Goal: Task Accomplishment & Management: Manage account settings

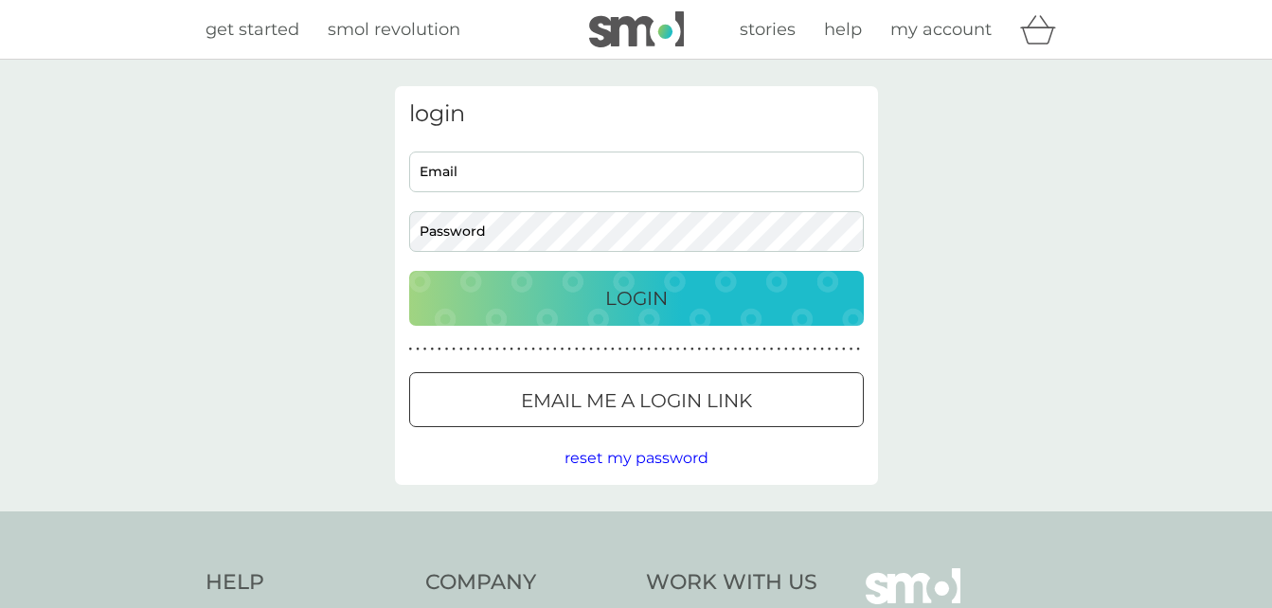
type input "[EMAIL_ADDRESS][DOMAIN_NAME]"
click at [696, 312] on div "Login" at bounding box center [636, 298] width 417 height 30
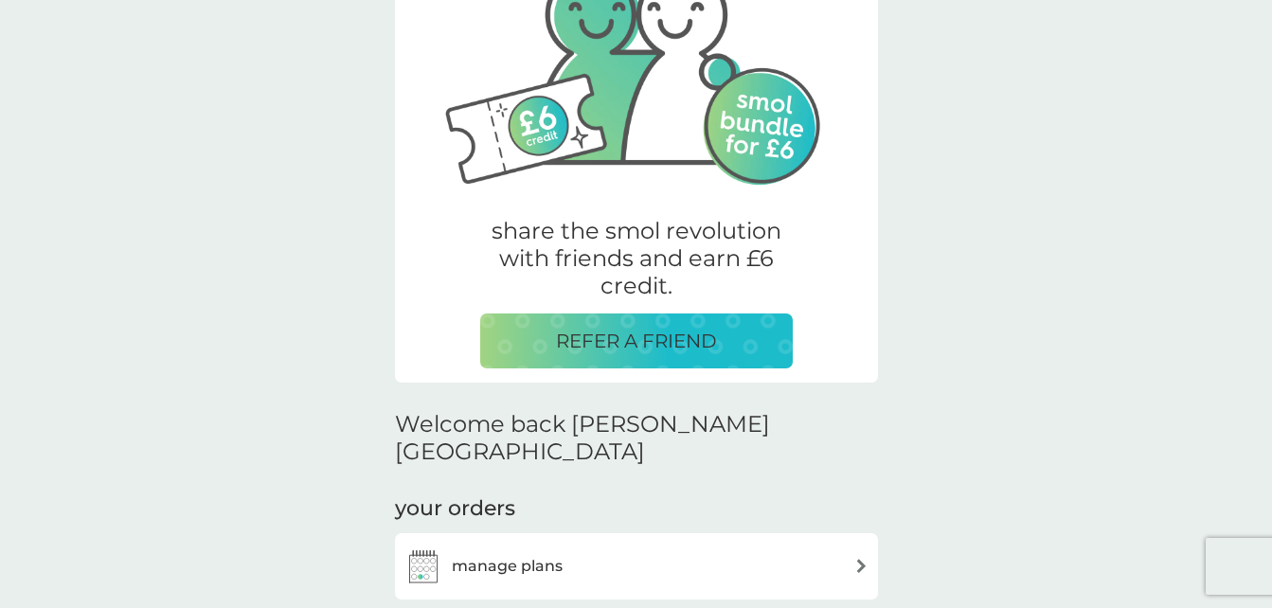
scroll to position [389, 0]
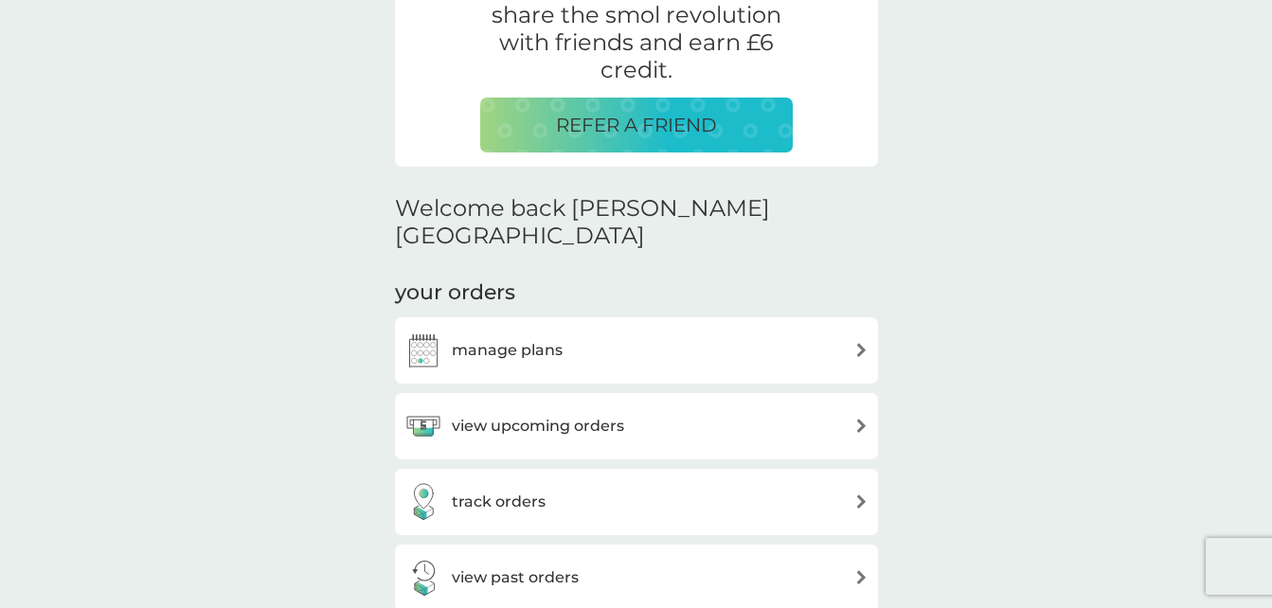
click at [640, 317] on div "manage plans" at bounding box center [636, 350] width 483 height 66
click at [637, 331] on div "manage plans" at bounding box center [636, 350] width 464 height 38
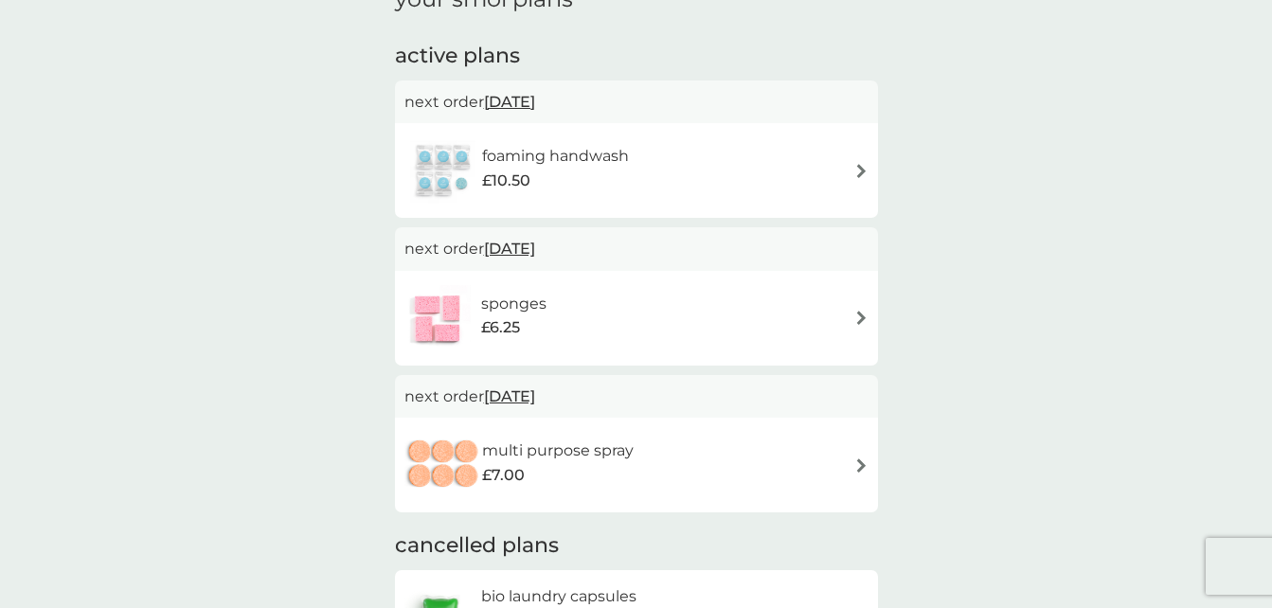
scroll to position [99, 0]
click at [535, 255] on span "[DATE]" at bounding box center [509, 249] width 51 height 37
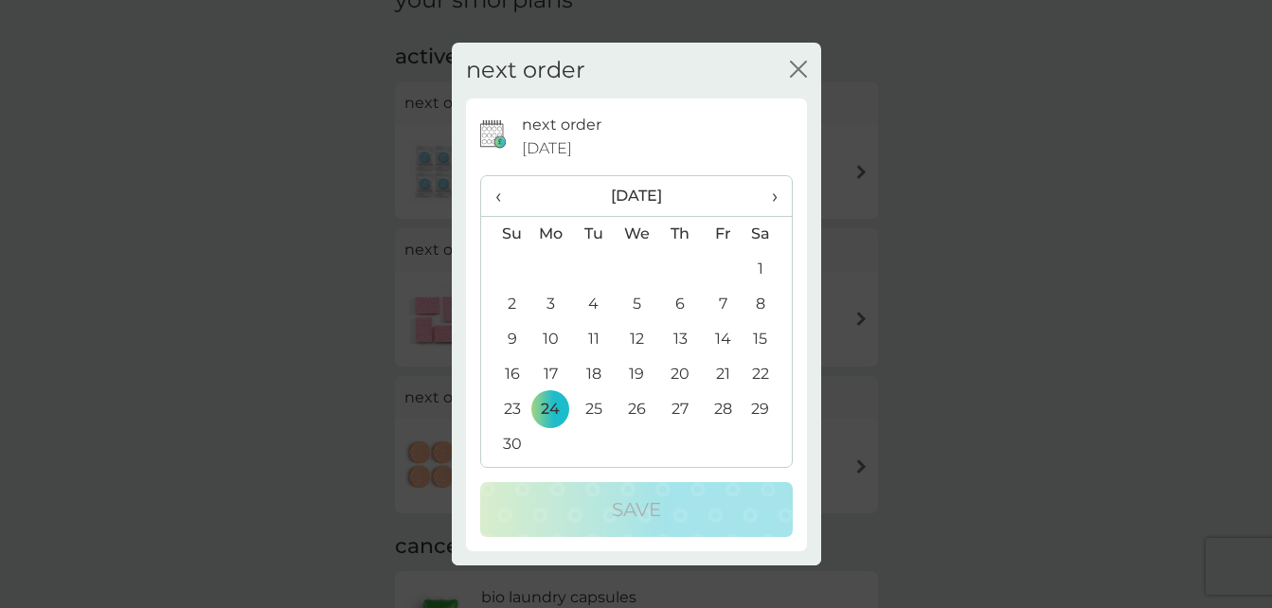
click at [773, 193] on span "›" at bounding box center [767, 196] width 19 height 40
click at [683, 371] on td "25" at bounding box center [679, 374] width 43 height 35
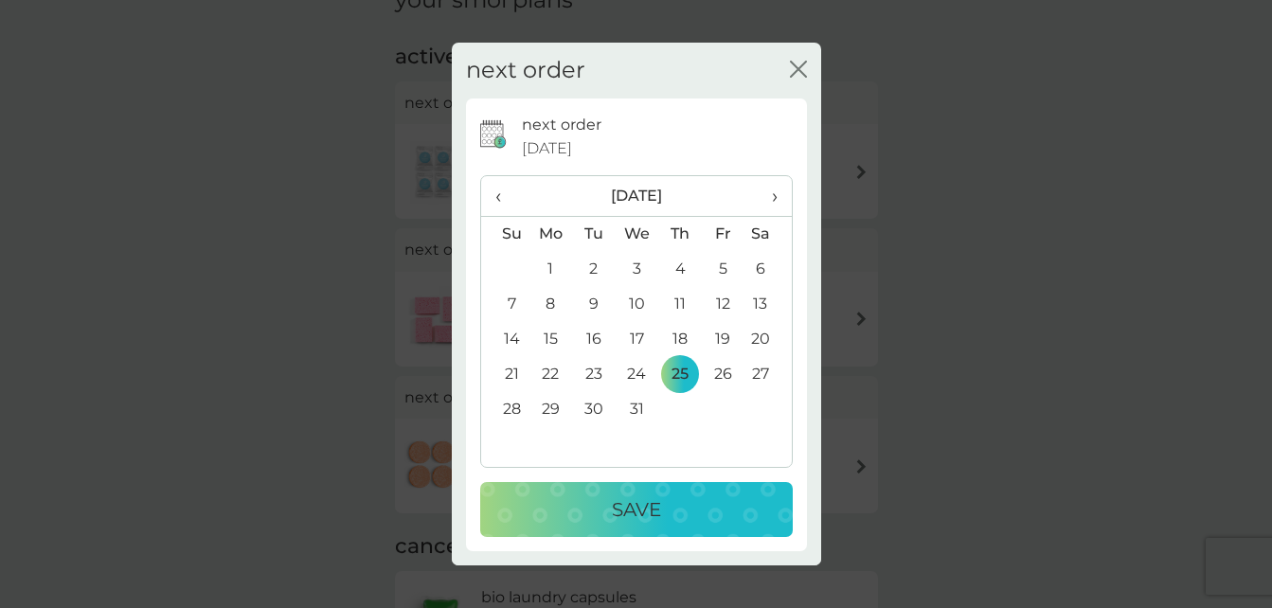
click at [670, 504] on div "Save" at bounding box center [636, 509] width 275 height 30
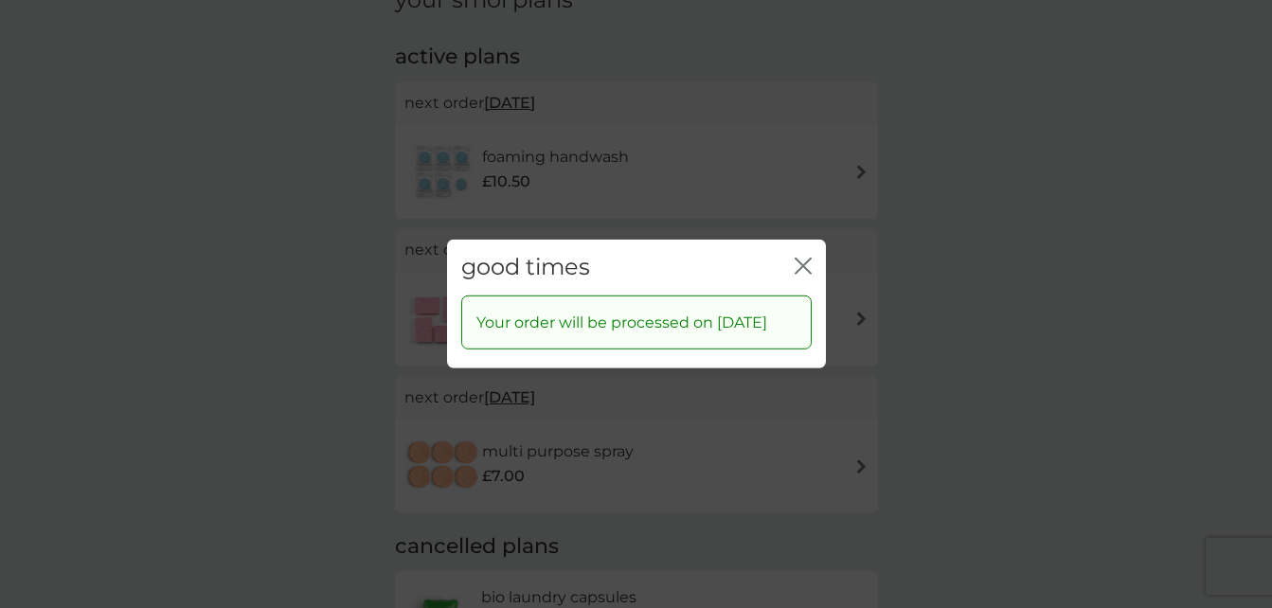
click at [800, 259] on icon "close" at bounding box center [800, 266] width 8 height 15
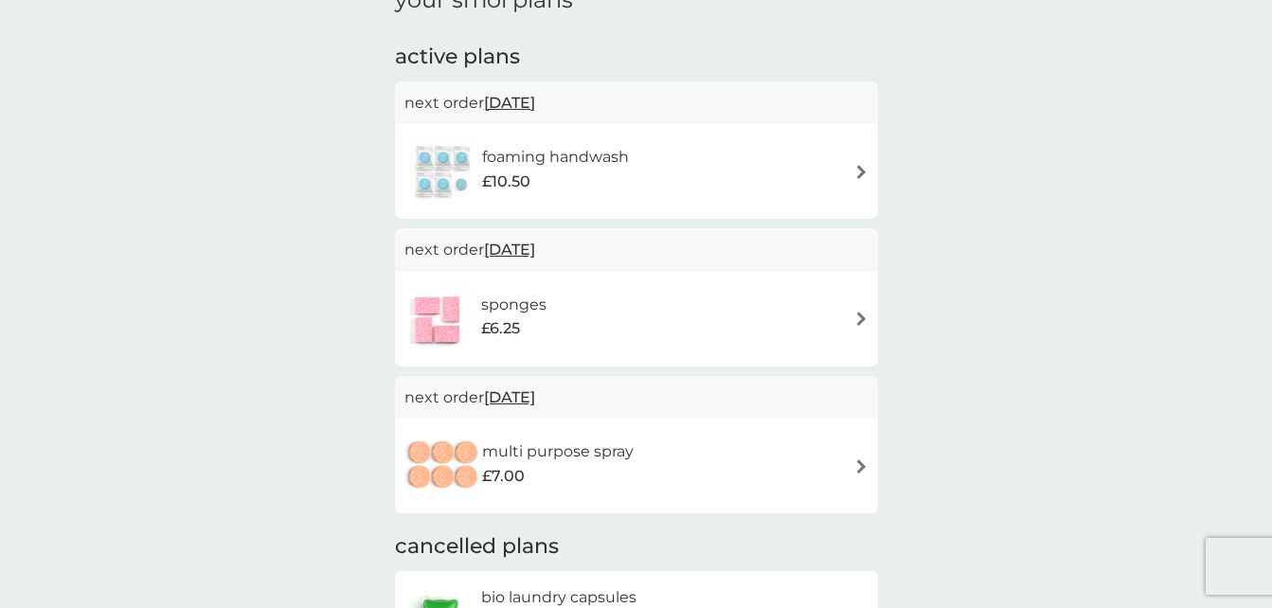
click at [707, 304] on div "sponges £6.25" at bounding box center [636, 319] width 464 height 66
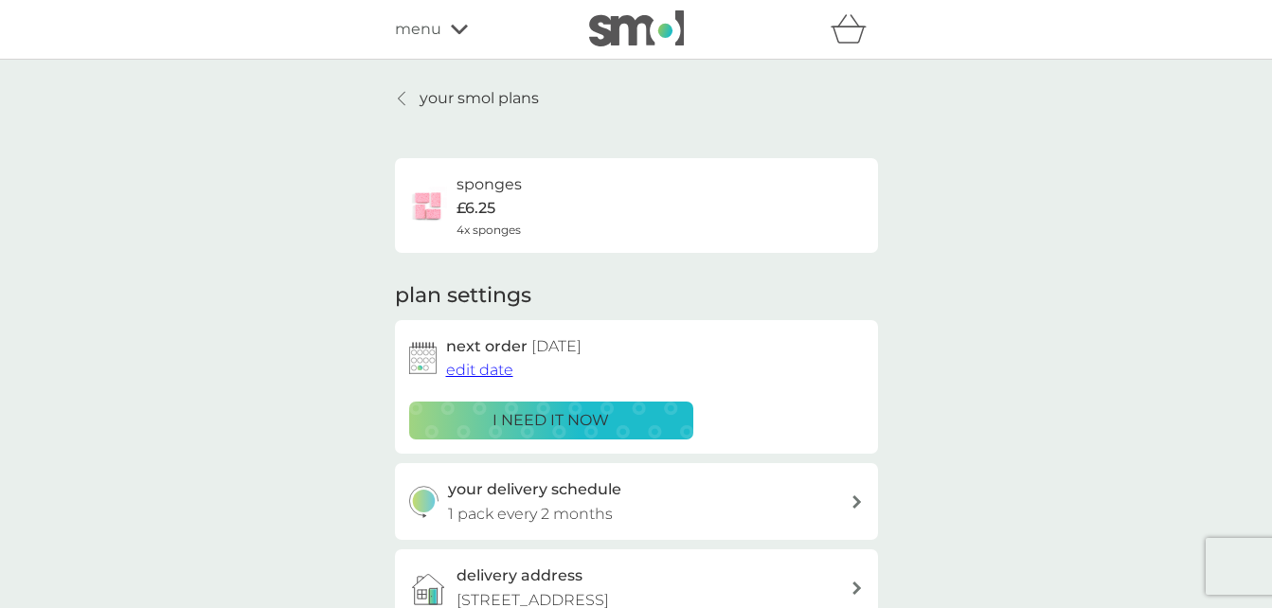
drag, startPoint x: 469, startPoint y: 361, endPoint x: 922, endPoint y: 365, distance: 453.7
click at [922, 365] on div "your smol plans sponges £6.25 4x sponges plan settings next order [DATE] edit d…" at bounding box center [636, 416] width 1272 height 712
click at [470, 368] on span "edit date" at bounding box center [479, 370] width 67 height 18
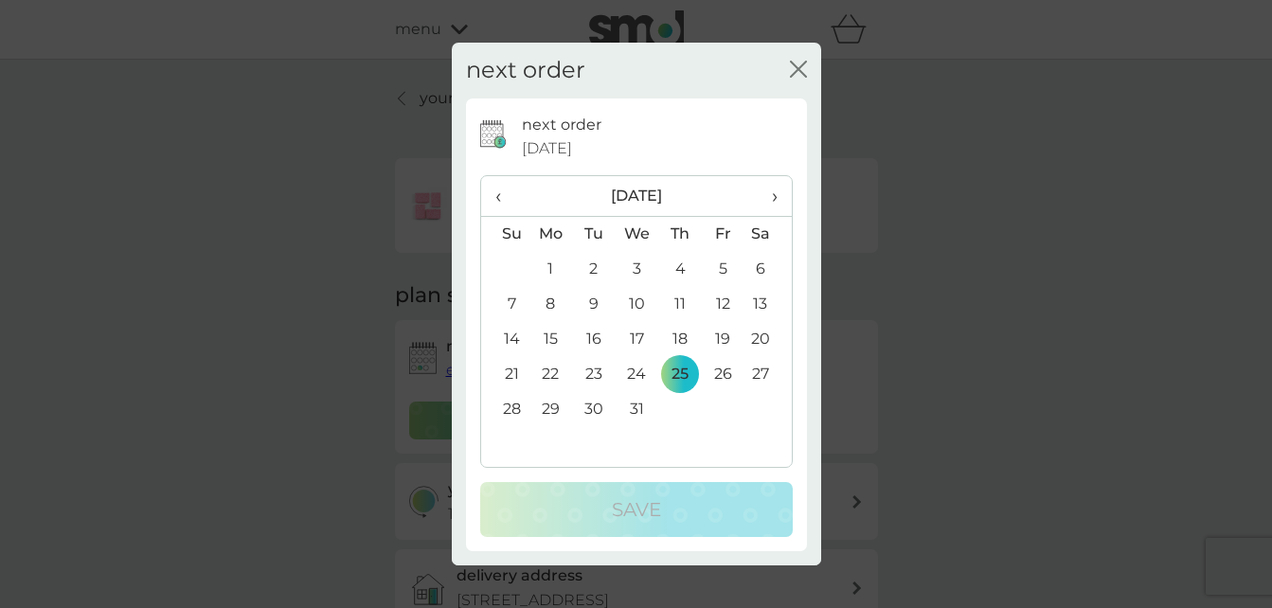
click at [764, 185] on span "›" at bounding box center [767, 196] width 19 height 40
click at [757, 377] on td "24" at bounding box center [766, 374] width 47 height 35
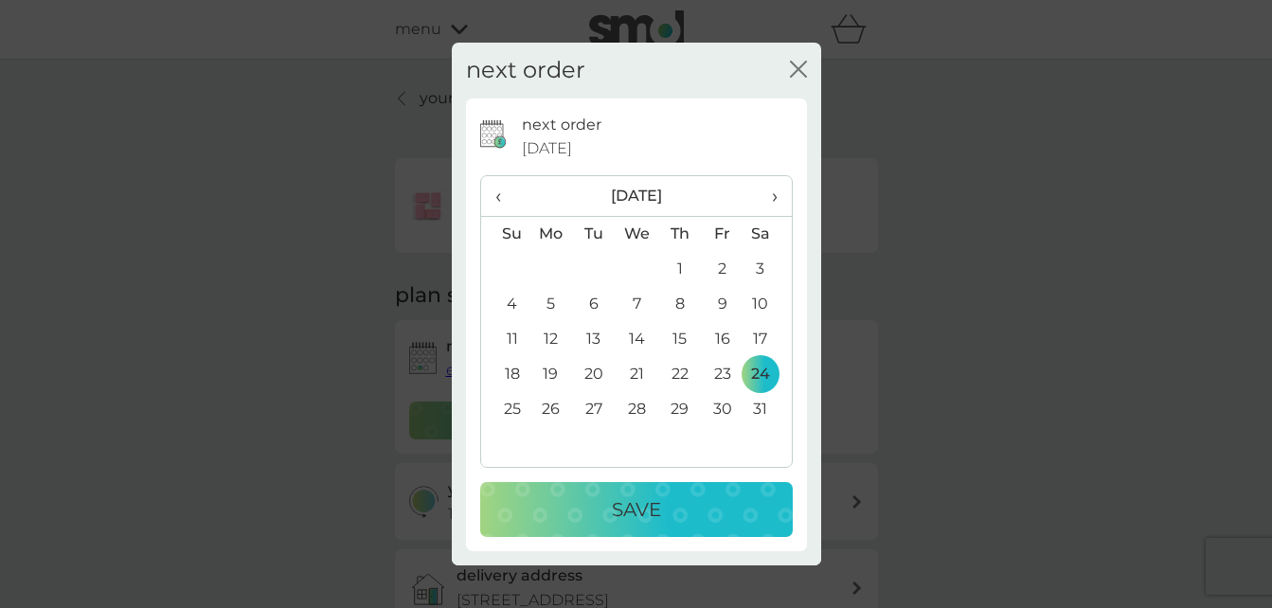
click at [631, 522] on p "Save" at bounding box center [636, 509] width 49 height 30
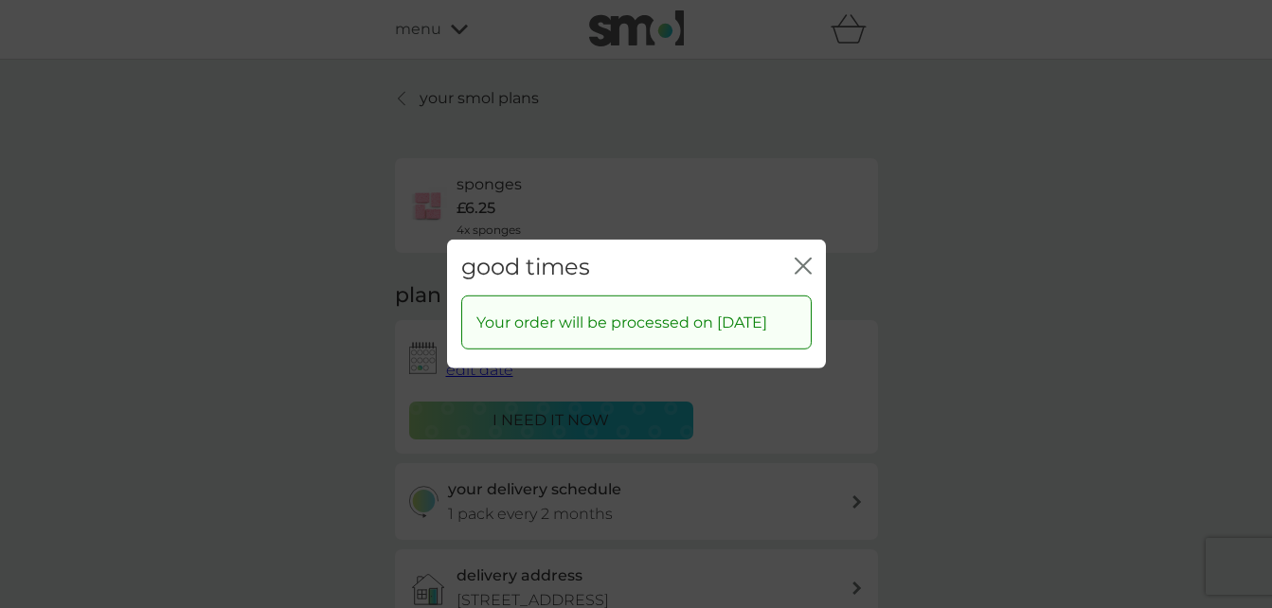
click at [808, 258] on icon "close" at bounding box center [803, 266] width 17 height 17
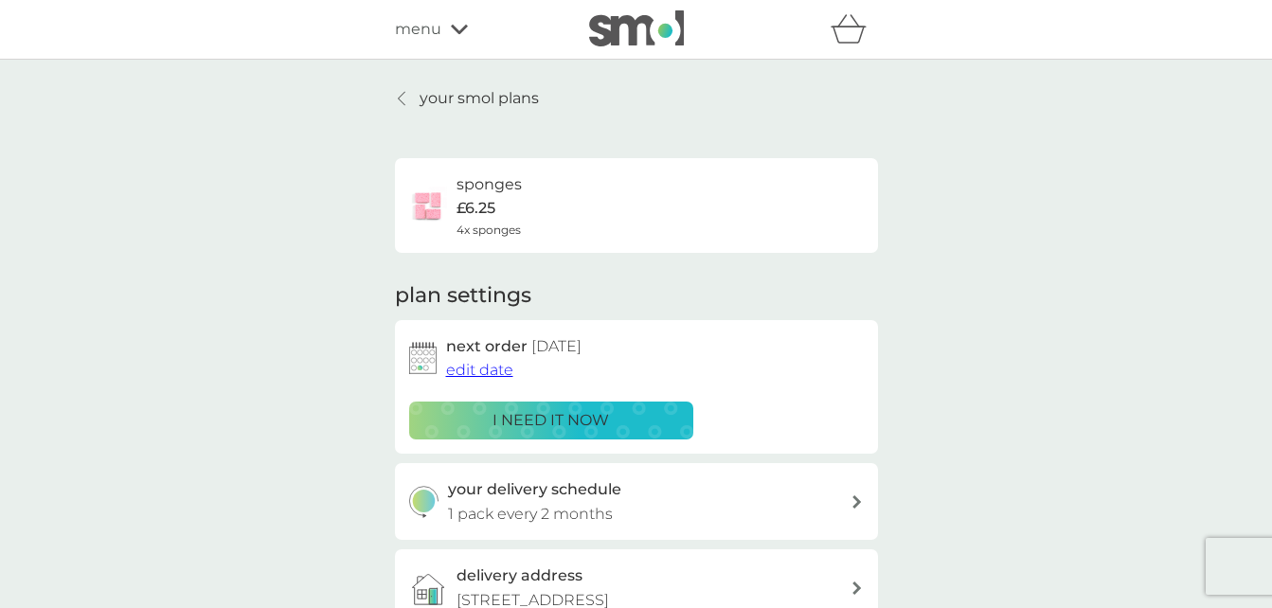
click at [431, 99] on p "your smol plans" at bounding box center [479, 98] width 119 height 25
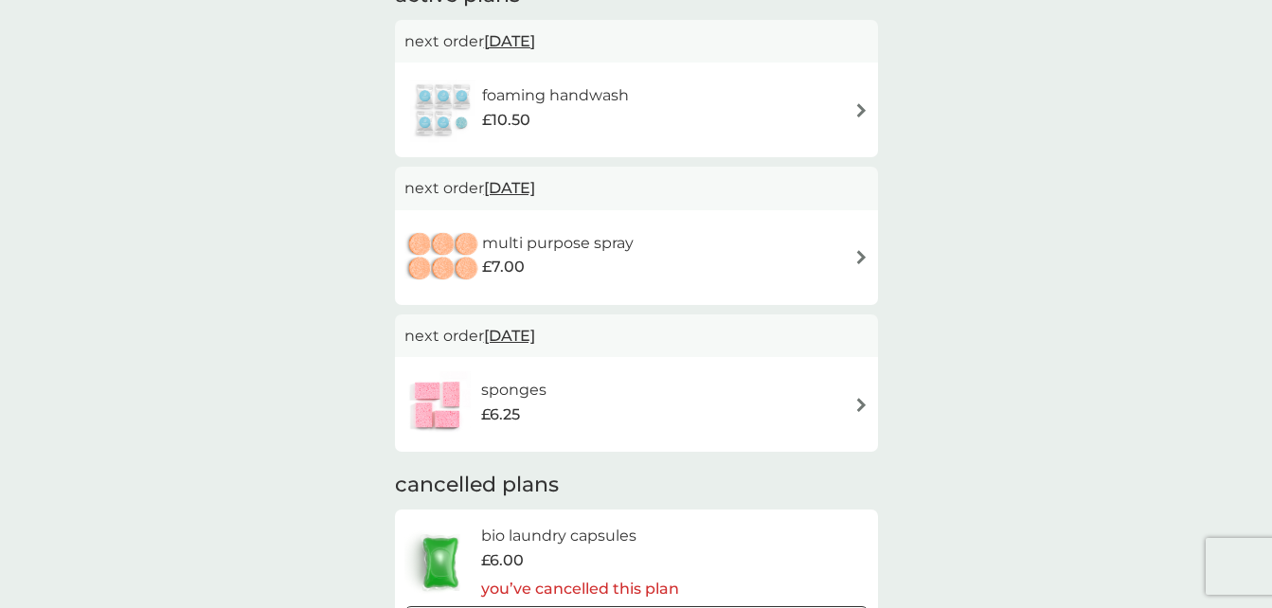
scroll to position [162, 0]
click at [850, 263] on div "multi purpose spray £7.00" at bounding box center [636, 257] width 464 height 66
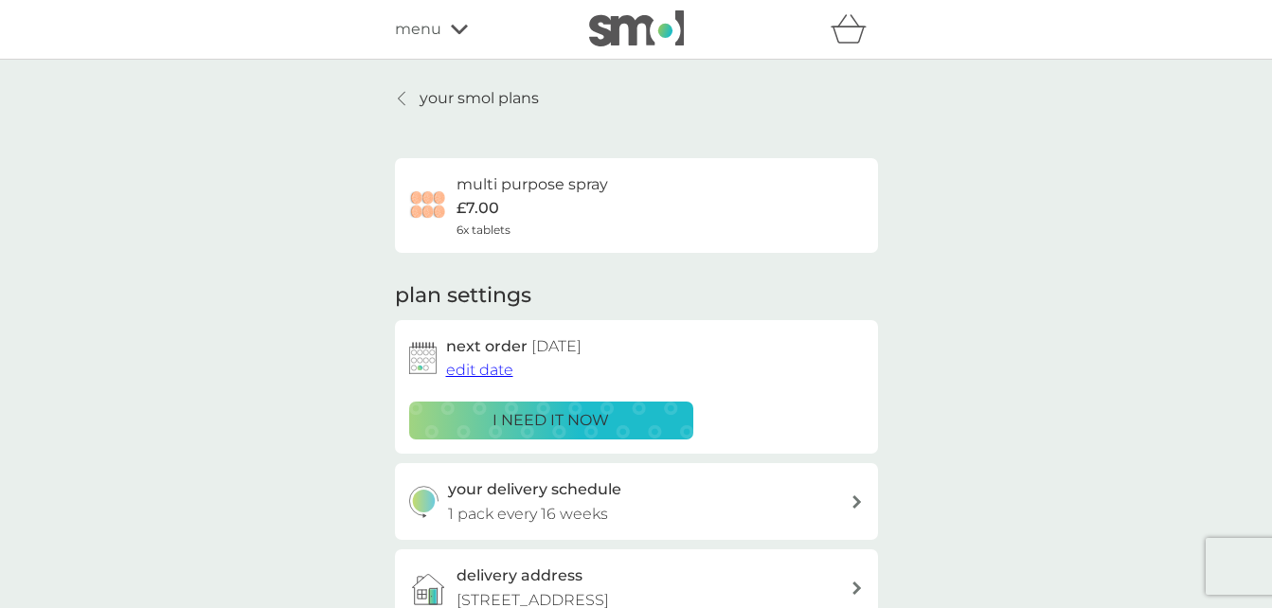
click at [487, 374] on span "edit date" at bounding box center [479, 370] width 67 height 18
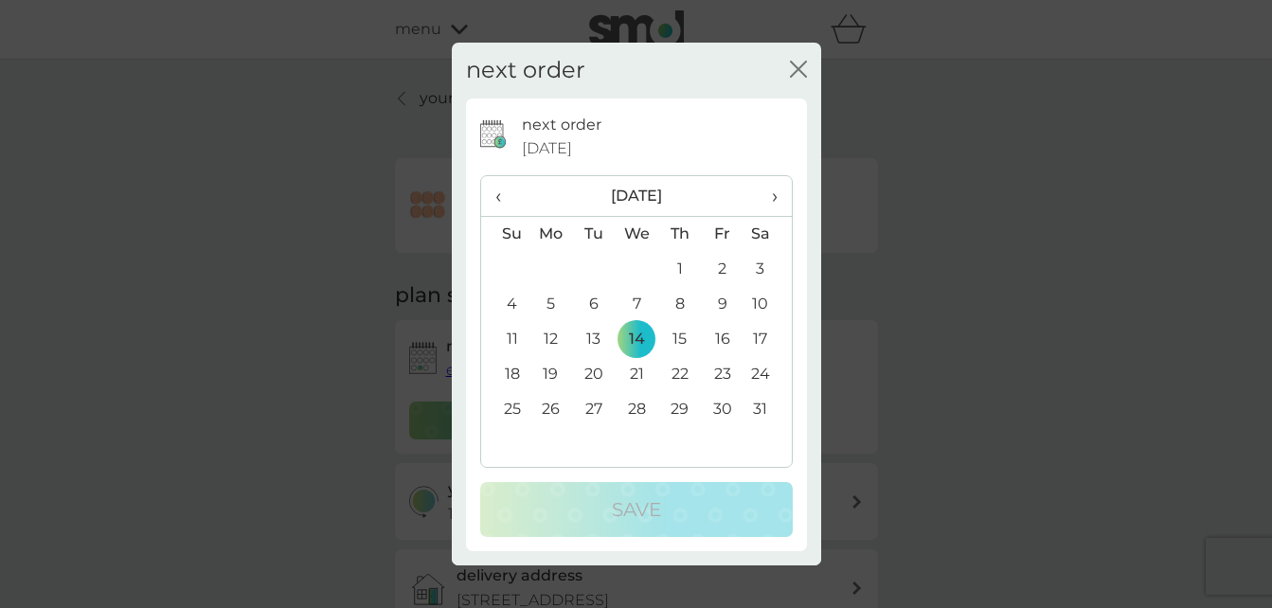
click at [758, 376] on td "24" at bounding box center [766, 374] width 47 height 35
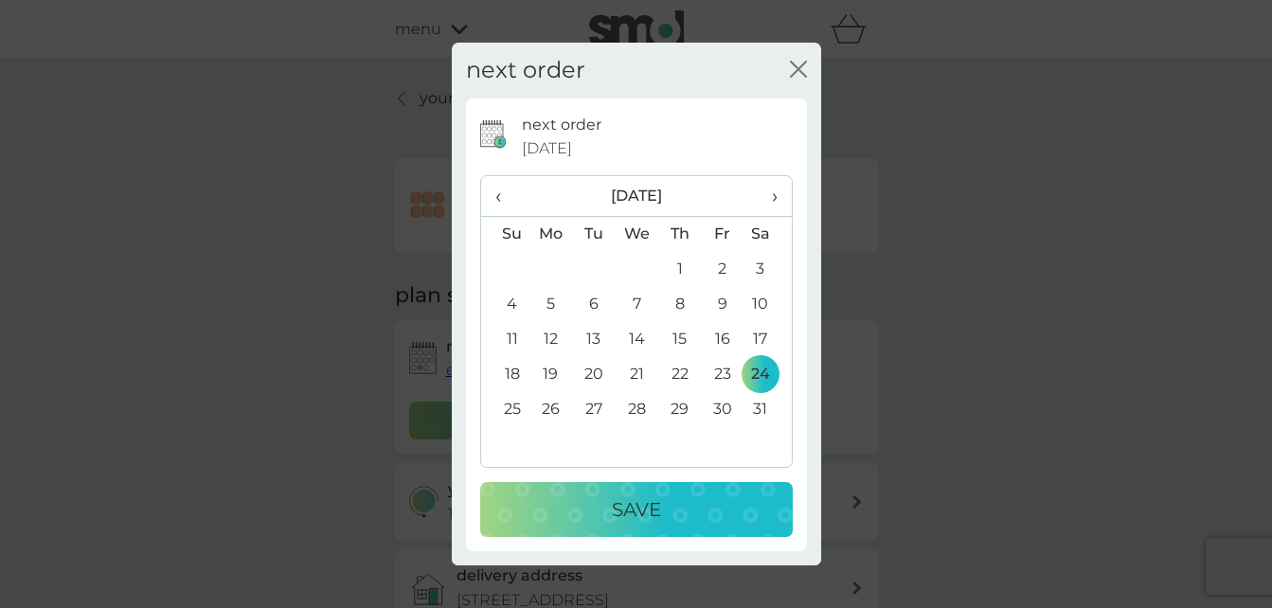
click at [638, 483] on button "Save" at bounding box center [636, 509] width 313 height 55
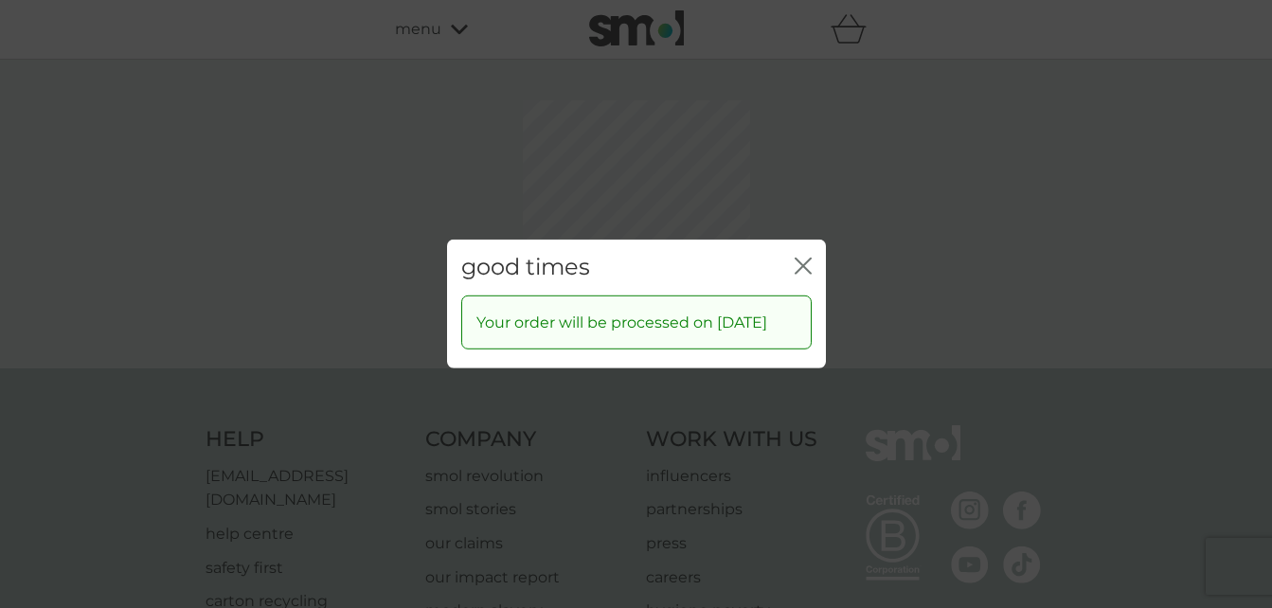
click at [797, 258] on icon "close" at bounding box center [803, 266] width 17 height 17
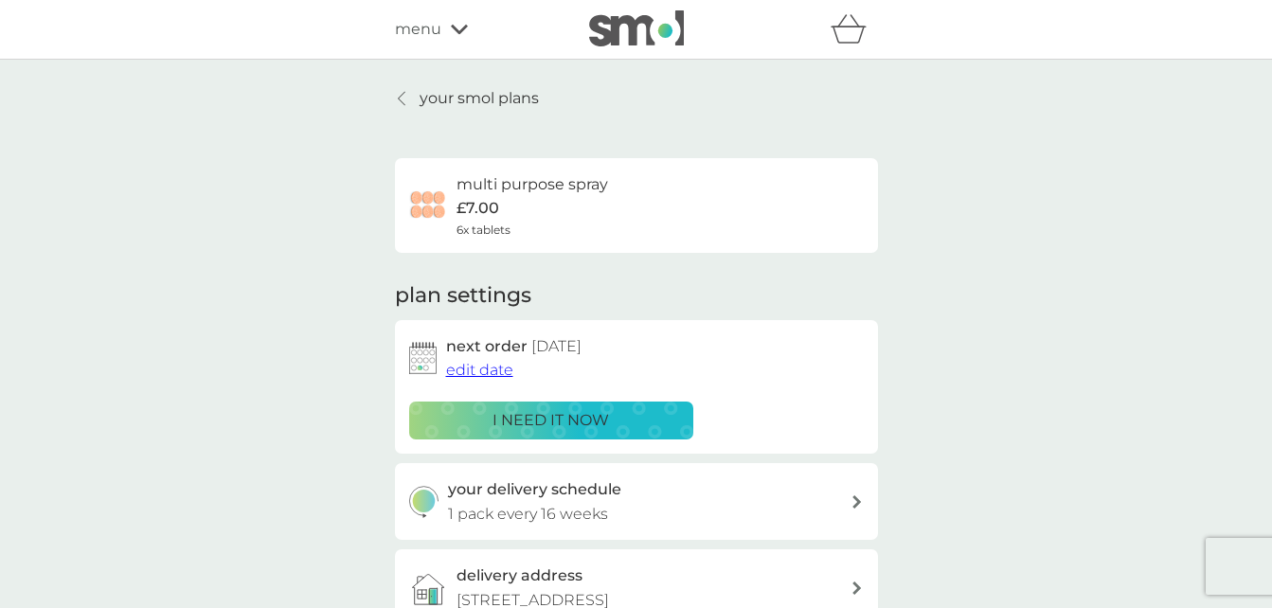
click at [519, 88] on p "your smol plans" at bounding box center [479, 98] width 119 height 25
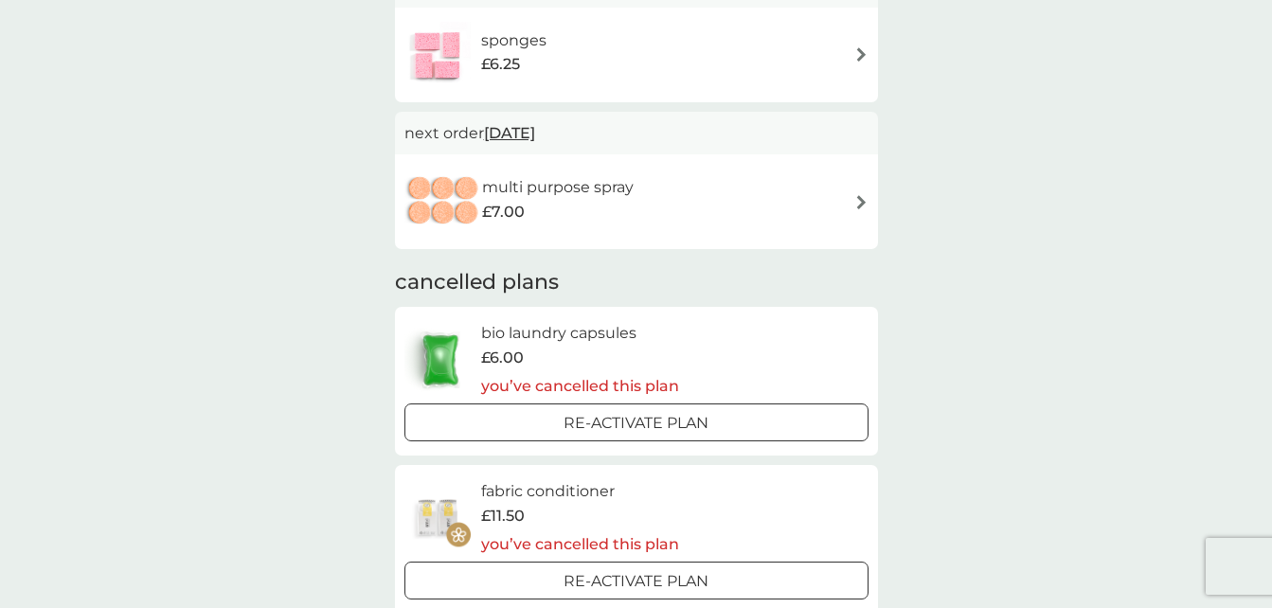
scroll to position [271, 0]
